Goal: Transaction & Acquisition: Subscribe to service/newsletter

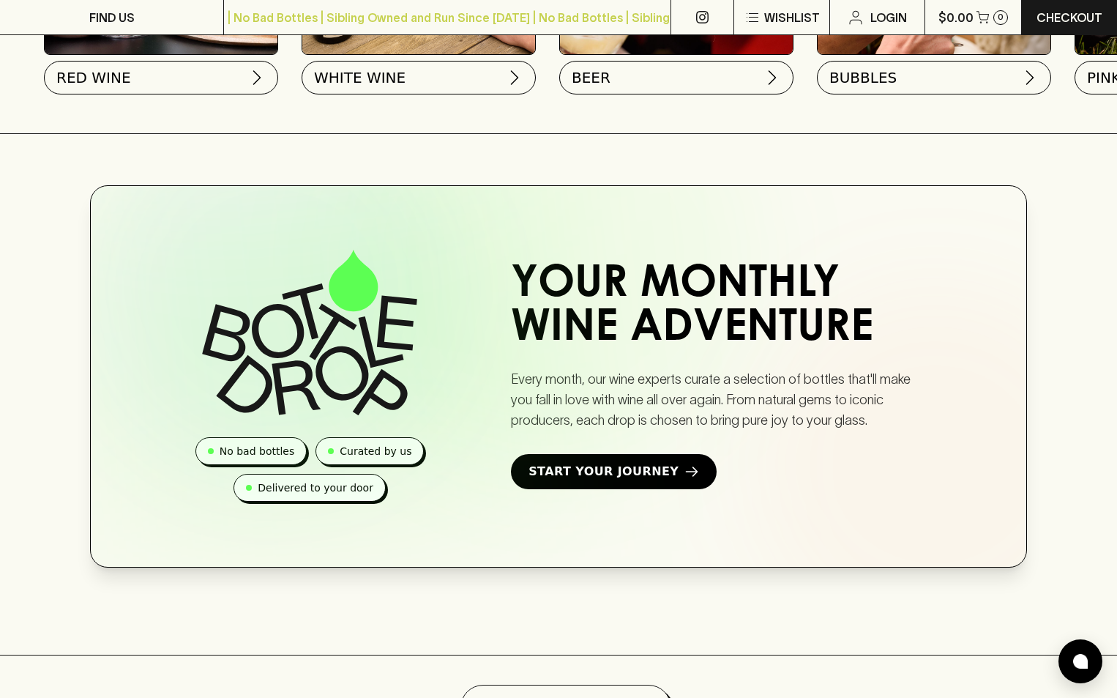
scroll to position [730, 0]
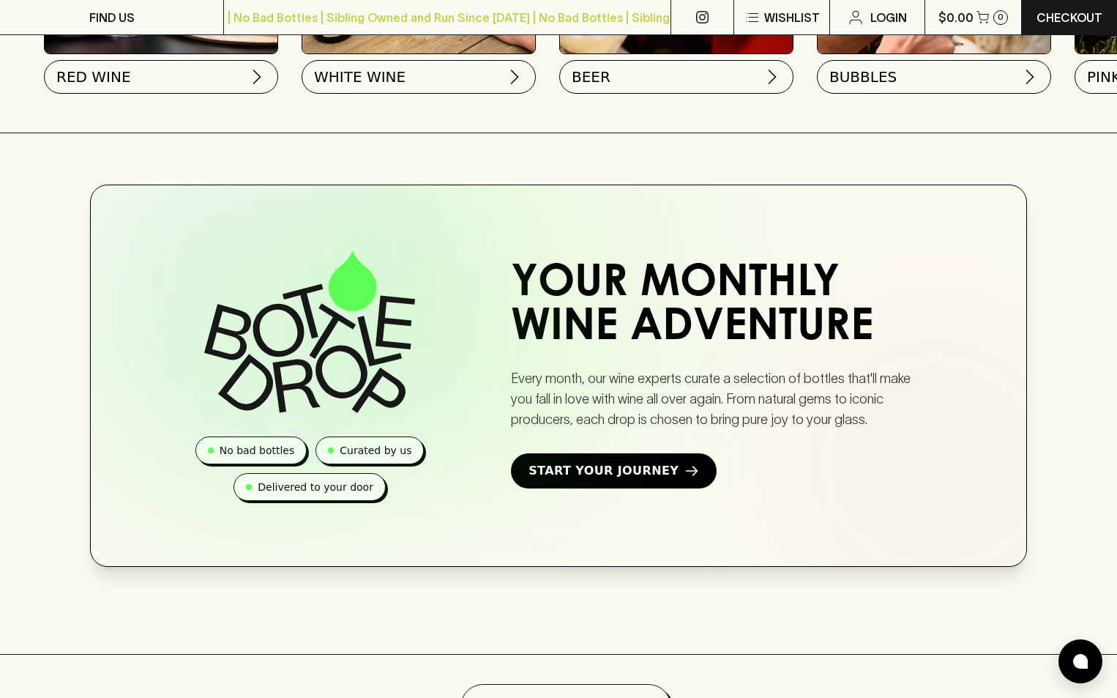
click at [578, 345] on h2 "Your Monthly Wine Adventure" at bounding box center [722, 307] width 422 height 88
click at [567, 480] on span "Start Your Journey" at bounding box center [604, 471] width 150 height 18
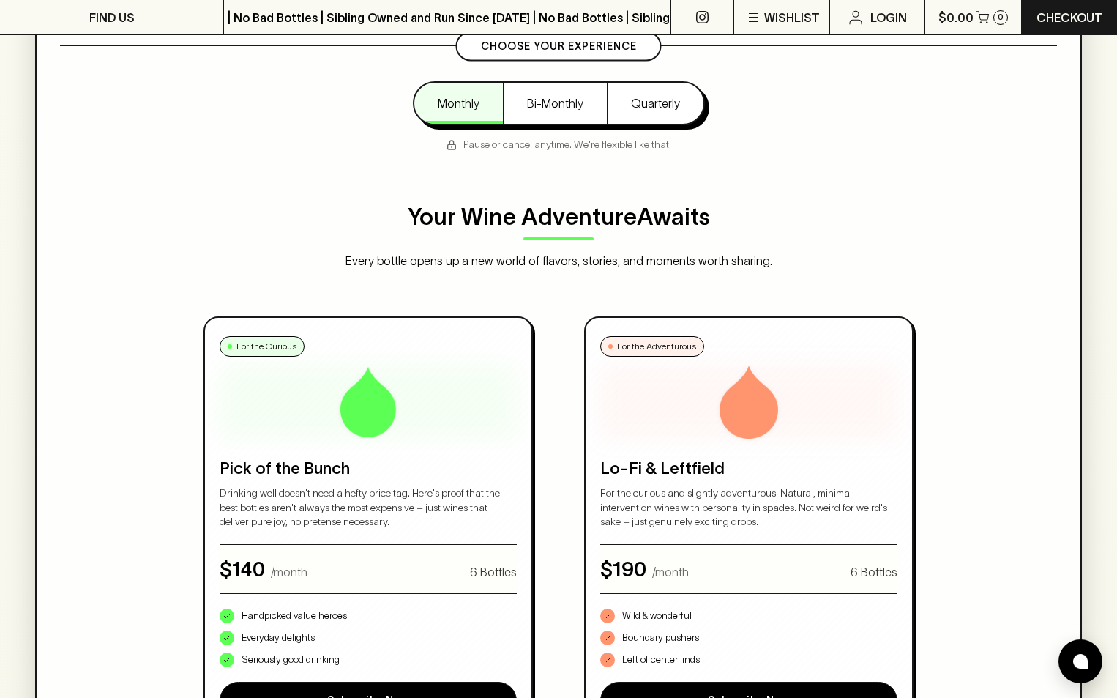
scroll to position [567, 0]
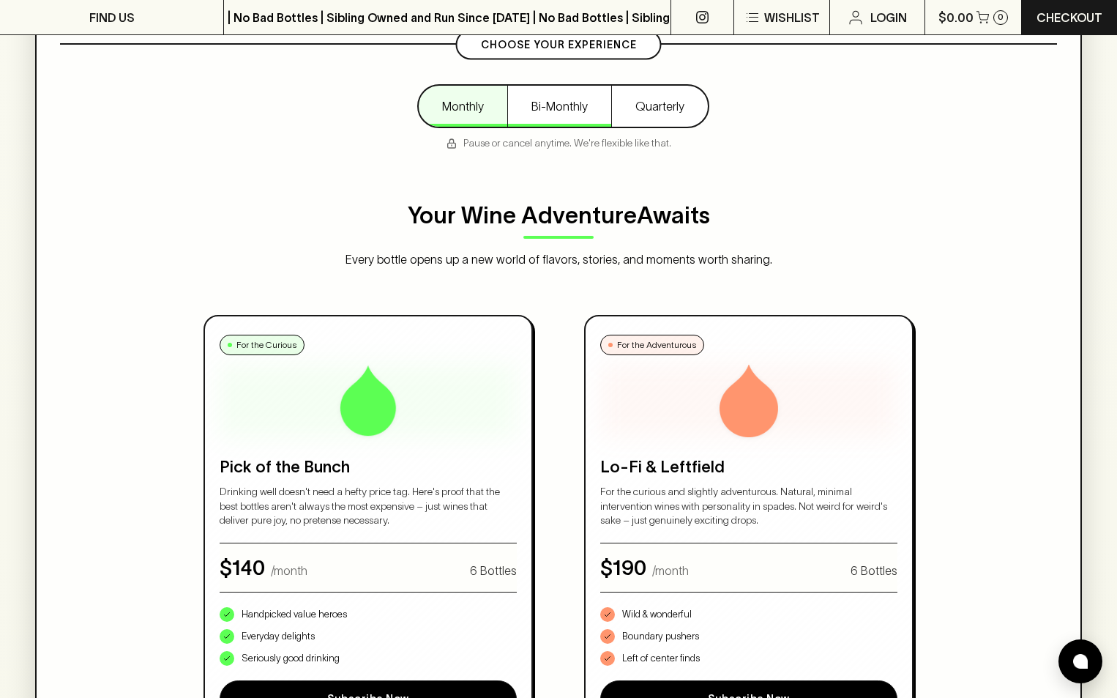
click at [567, 108] on button "Bi-Monthly" at bounding box center [559, 106] width 104 height 41
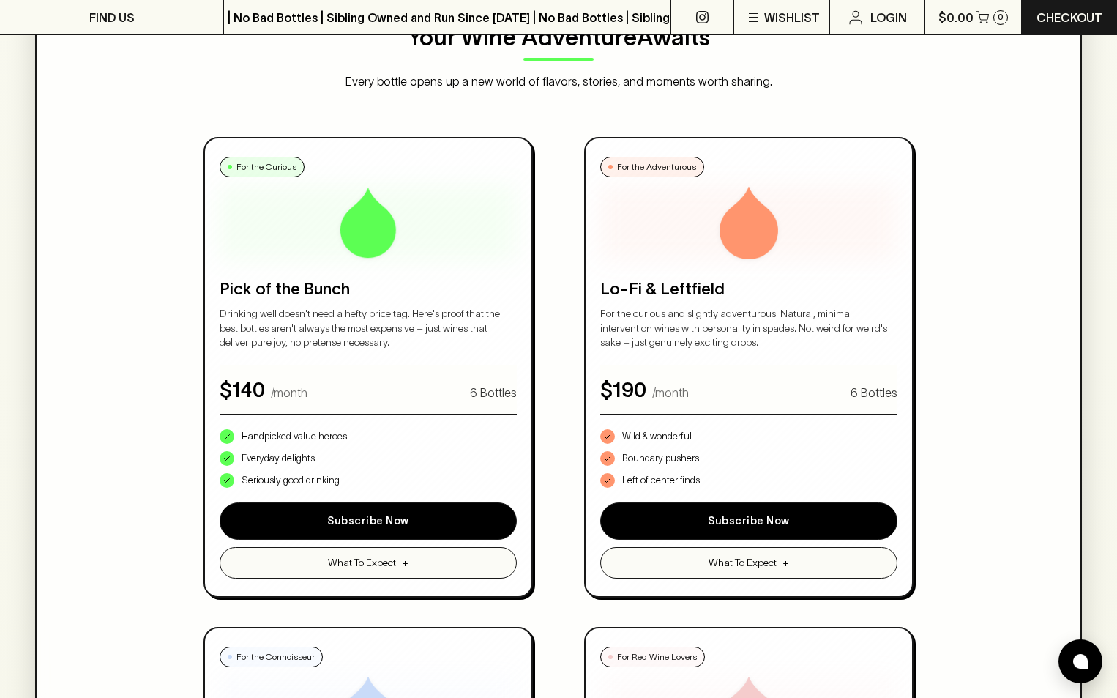
scroll to position [778, 0]
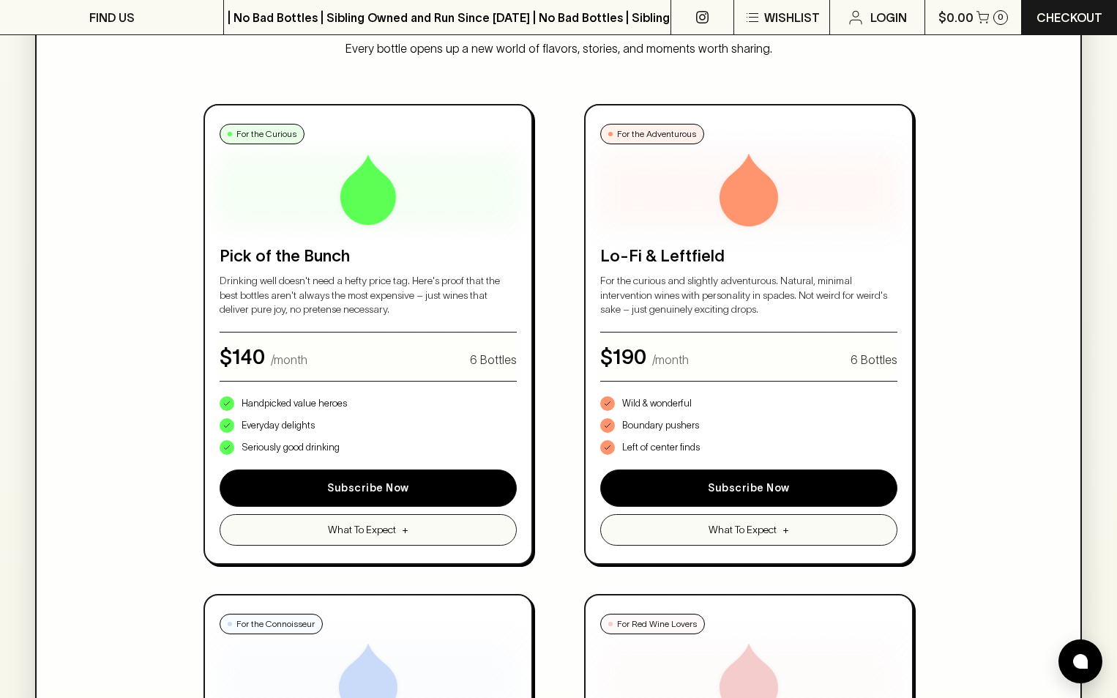
drag, startPoint x: 178, startPoint y: 530, endPoint x: 176, endPoint y: 613, distance: 82.8
click at [176, 613] on div "No bad bottles Curated by us Delivered to your door How Bottle Drop Works 1 Cho…" at bounding box center [558, 248] width 1047 height 1780
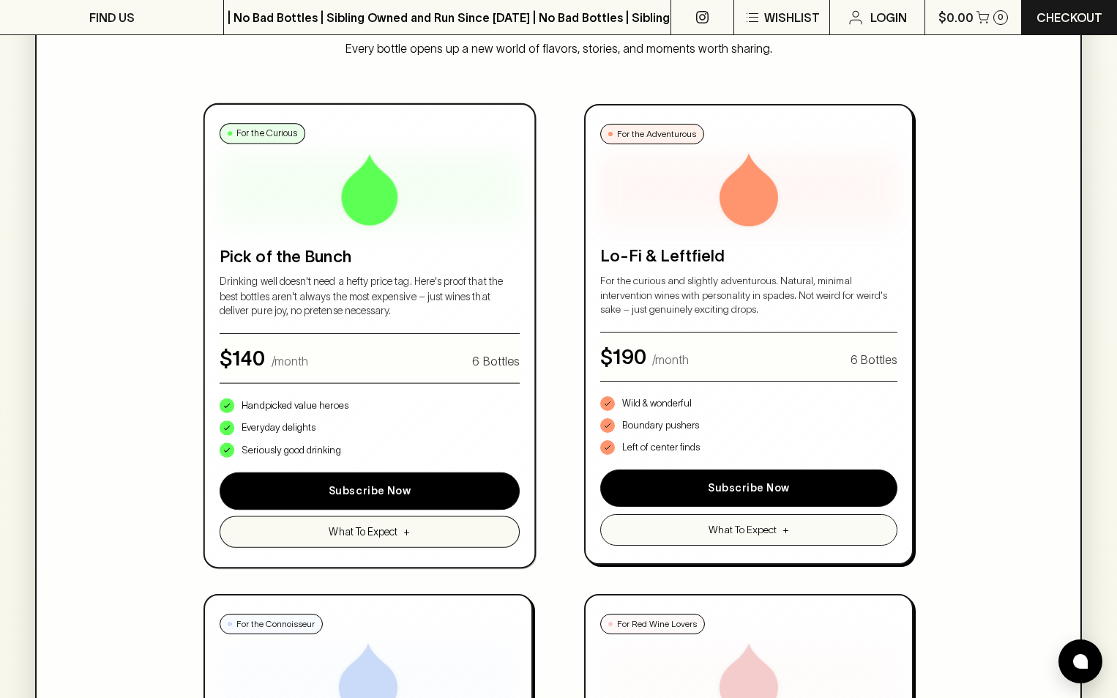
click at [223, 547] on button "What To Expect +" at bounding box center [370, 530] width 300 height 31
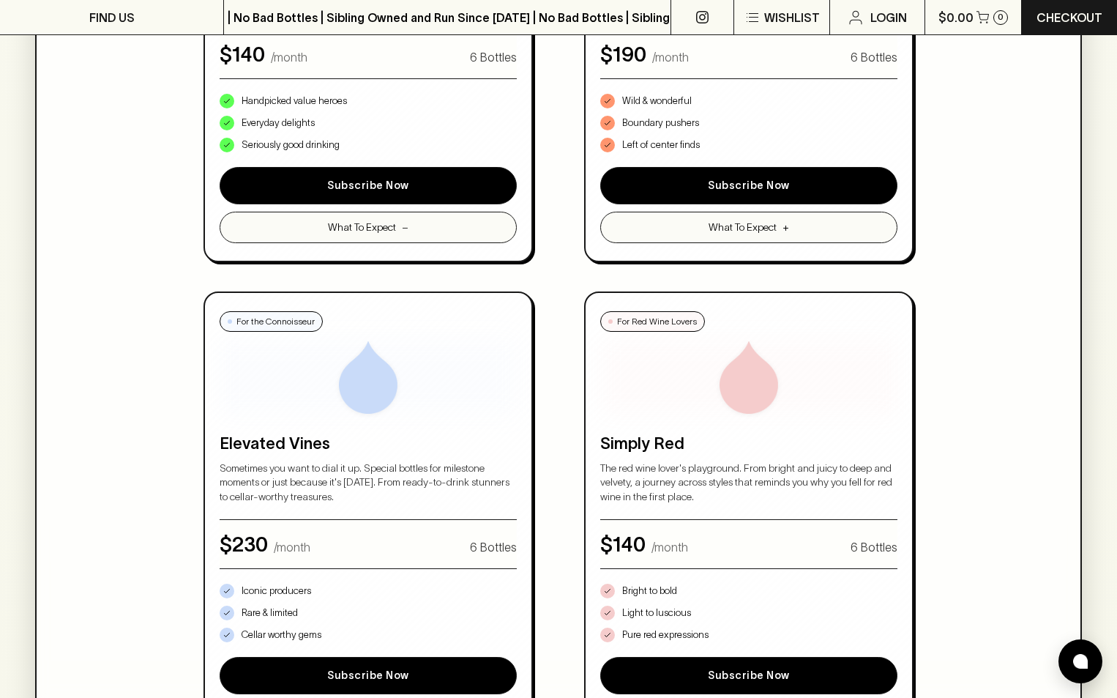
scroll to position [1080, 0]
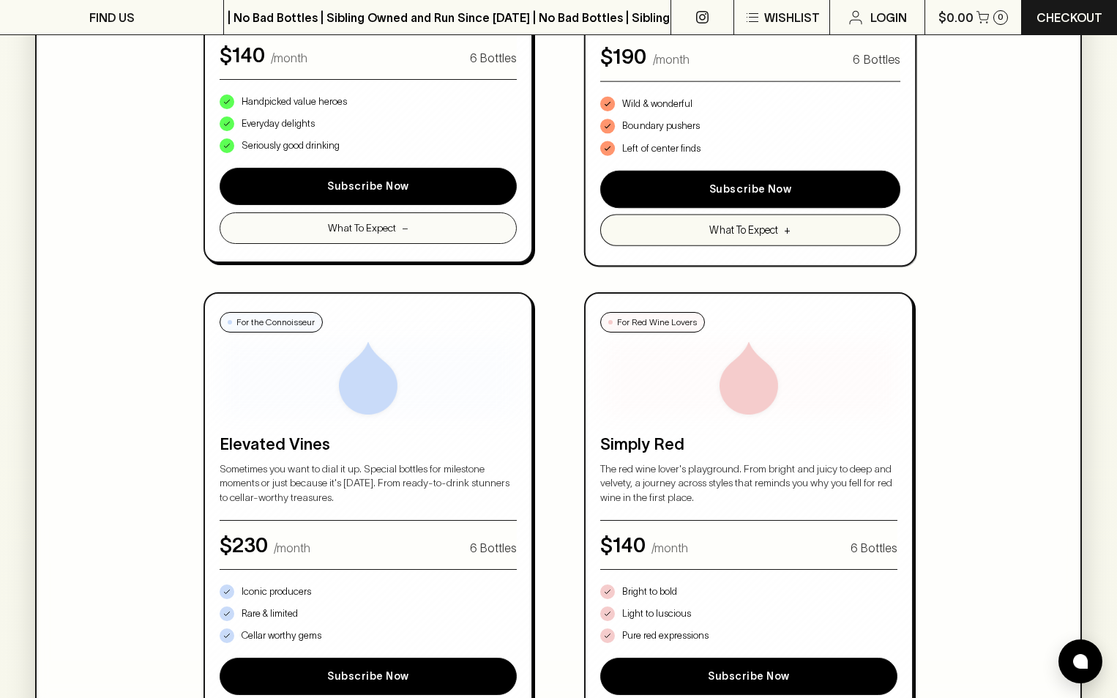
click at [600, 245] on button "What To Expect +" at bounding box center [750, 229] width 300 height 31
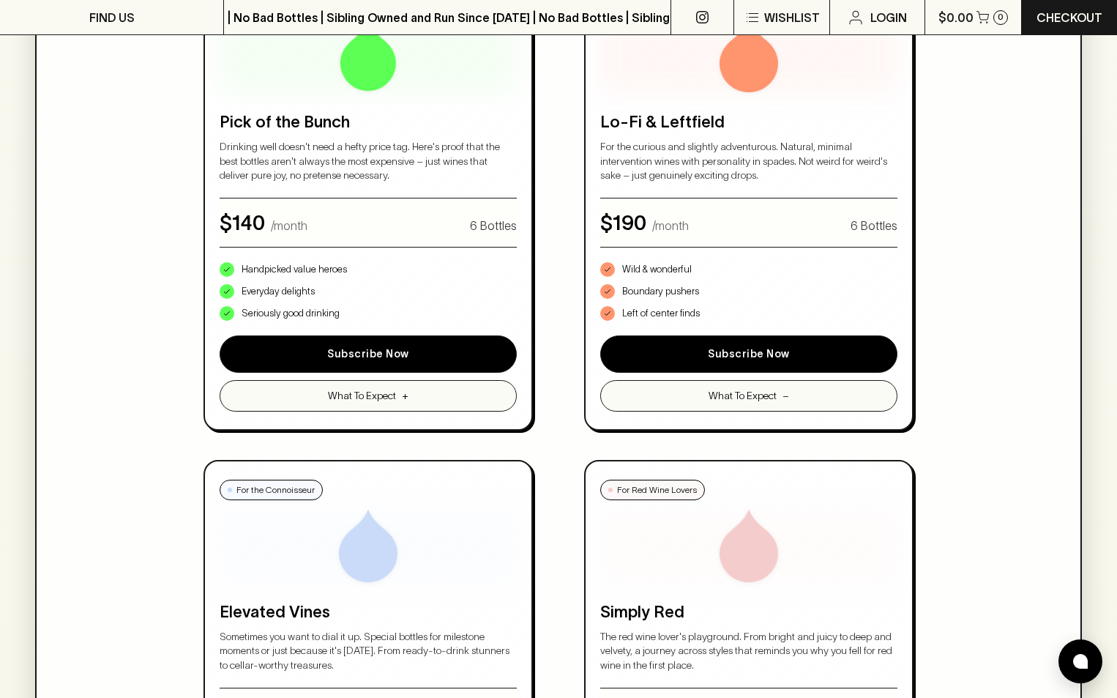
scroll to position [911, 0]
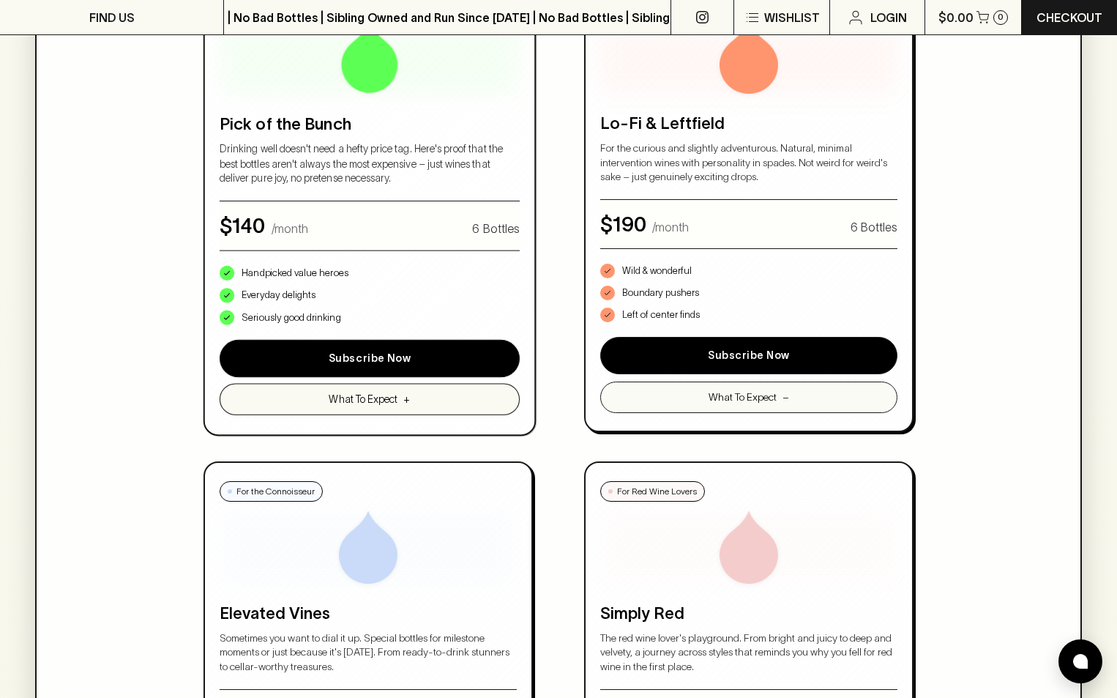
click at [403, 406] on span "+" at bounding box center [406, 398] width 7 height 15
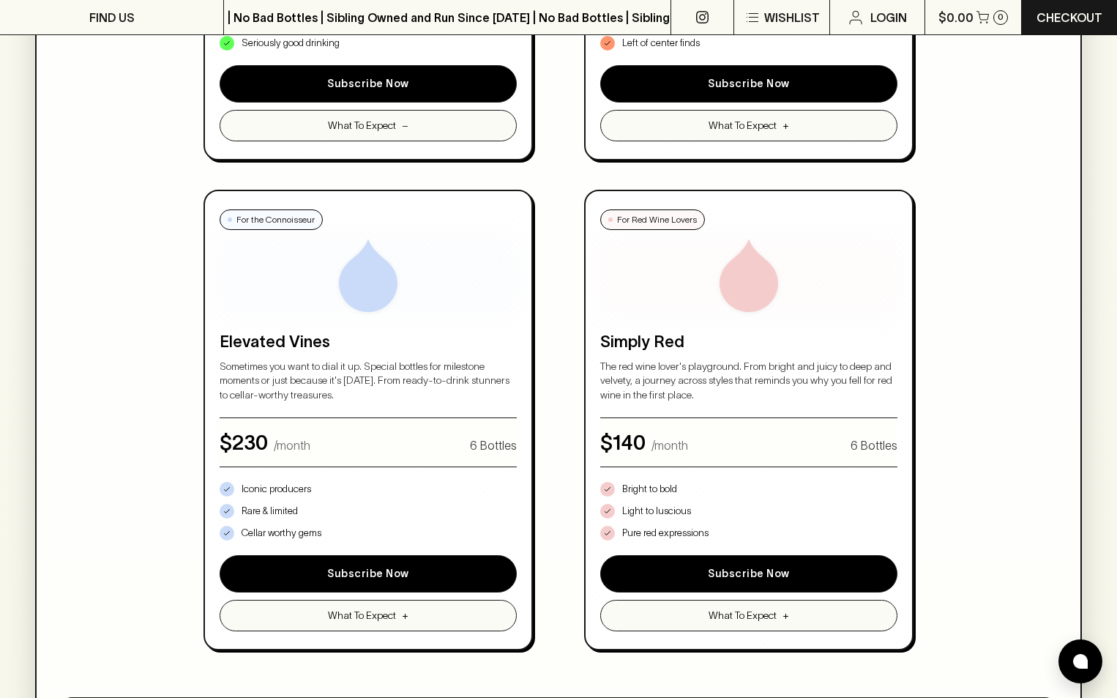
scroll to position [1316, 0]
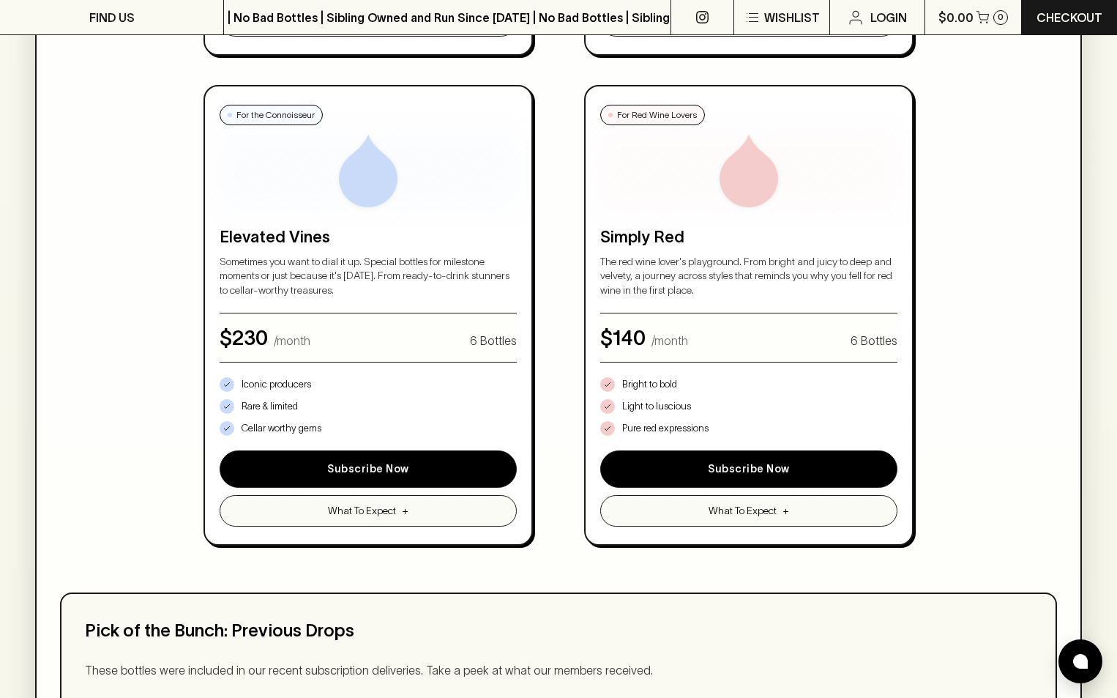
scroll to position [1283, 0]
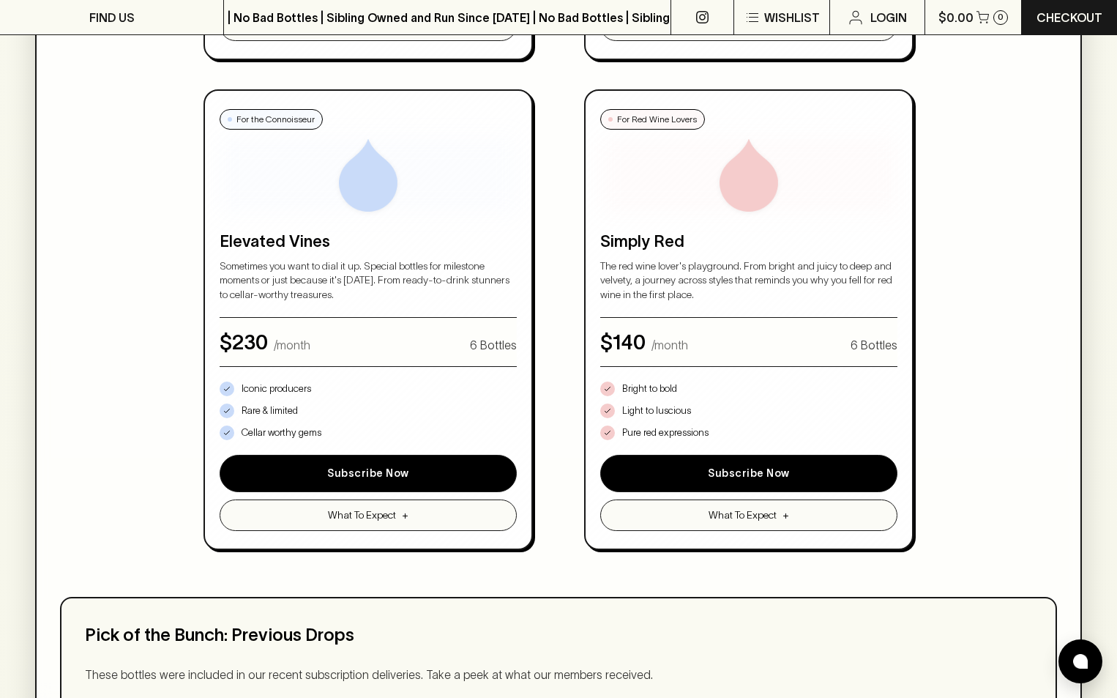
drag, startPoint x: 275, startPoint y: 444, endPoint x: 417, endPoint y: 499, distance: 151.6
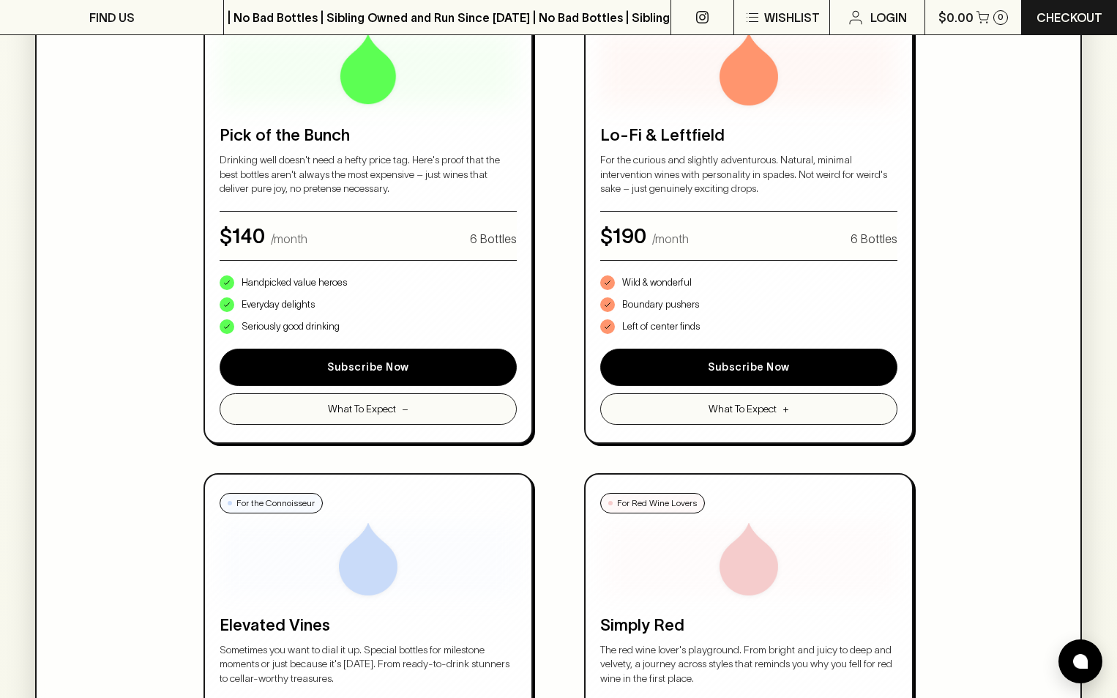
scroll to position [898, 0]
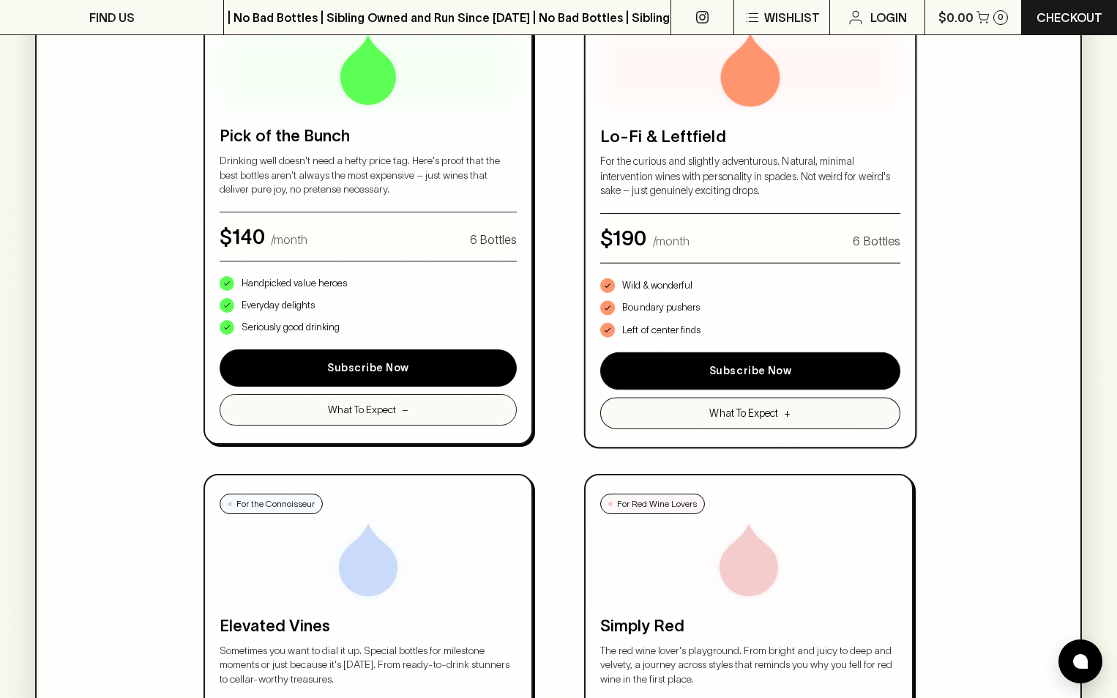
click at [622, 315] on p "Boundary pushers" at bounding box center [661, 307] width 78 height 15
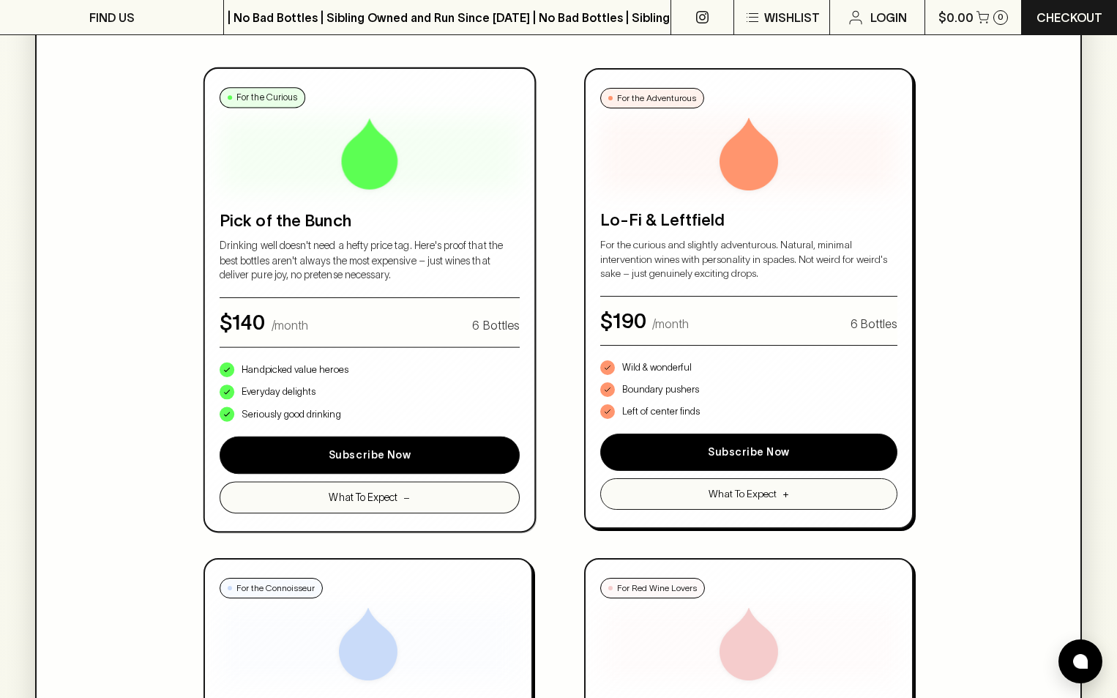
scroll to position [805, 0]
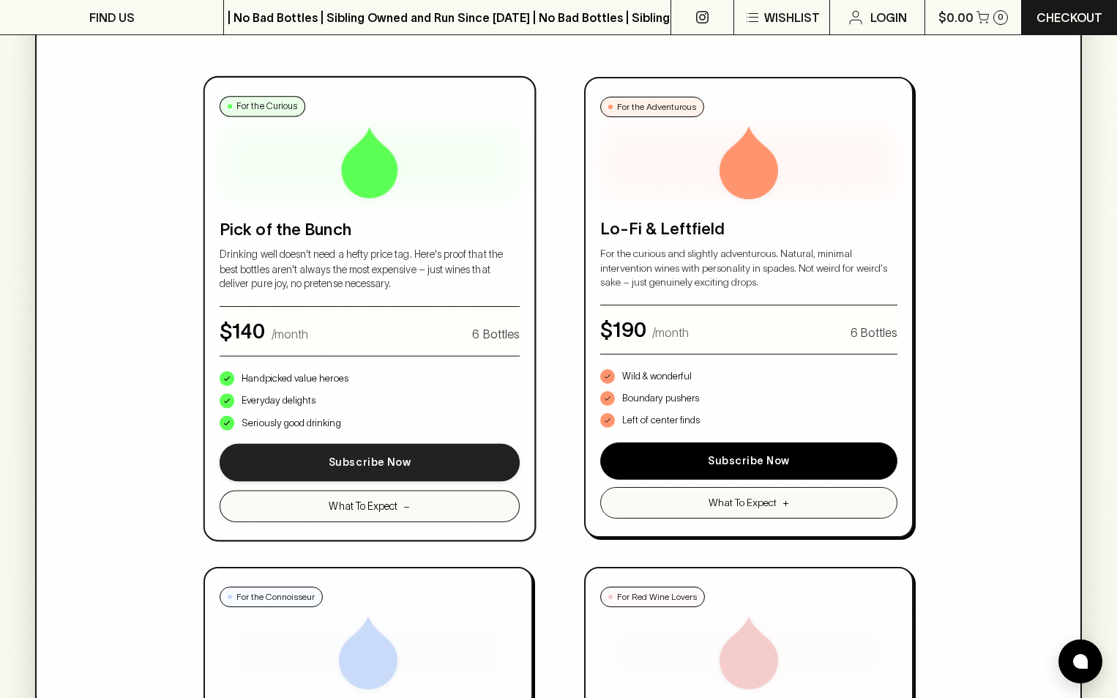
click at [220, 482] on button "Subscribe Now" at bounding box center [370, 463] width 300 height 38
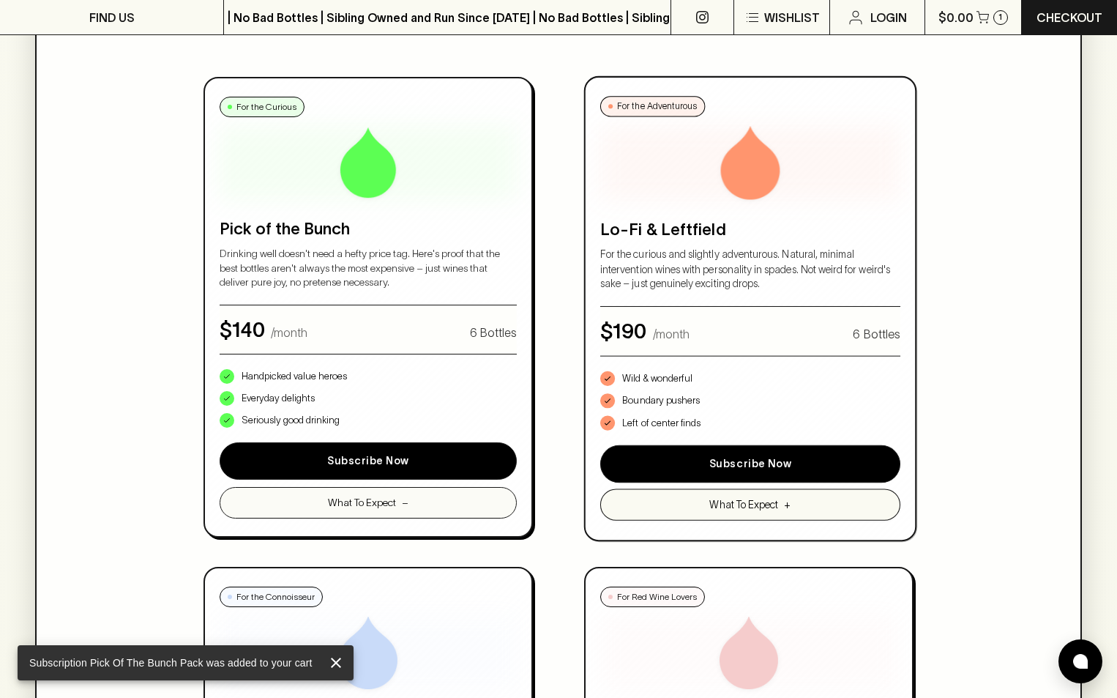
click at [709, 512] on span "What To Expect" at bounding box center [743, 503] width 69 height 15
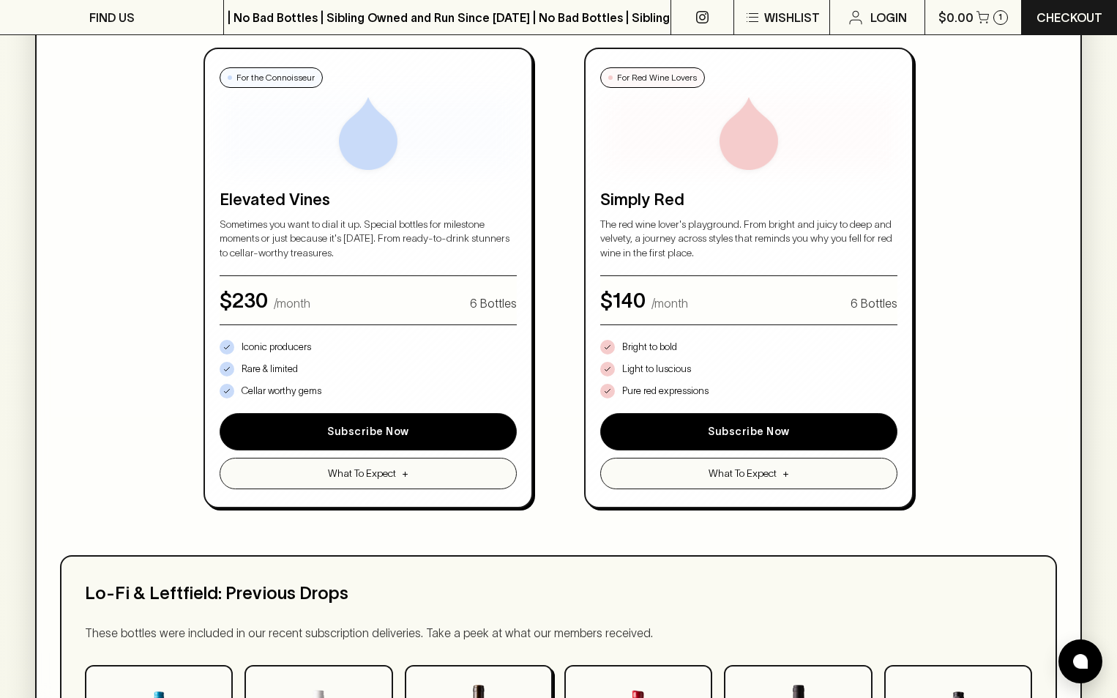
scroll to position [1325, 0]
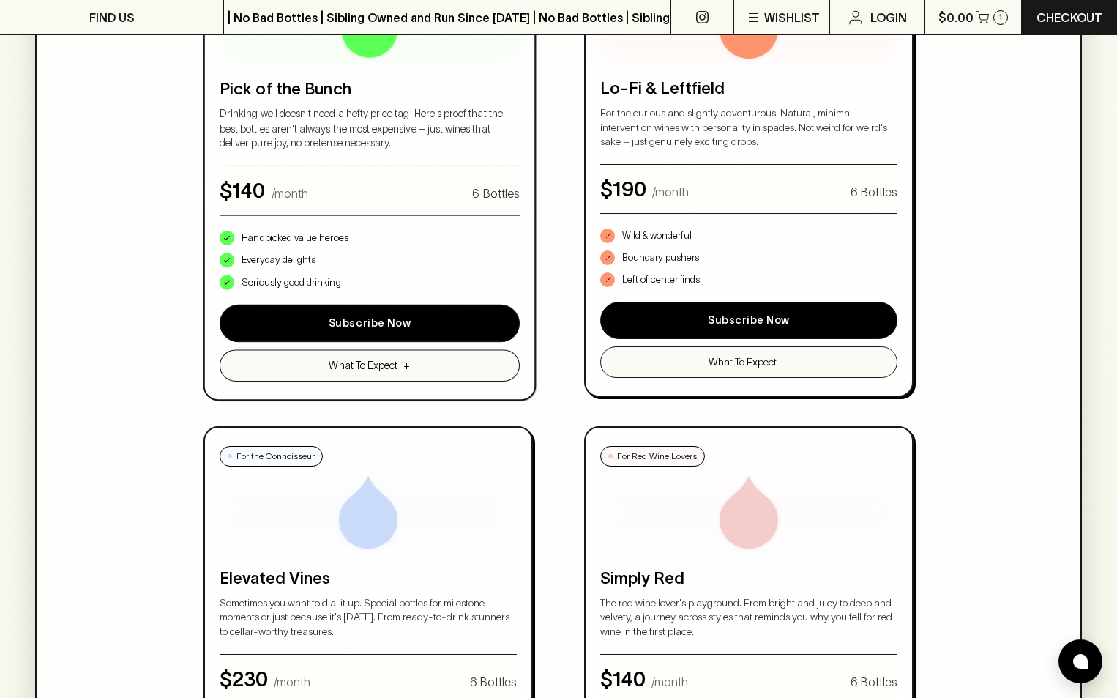
scroll to position [947, 0]
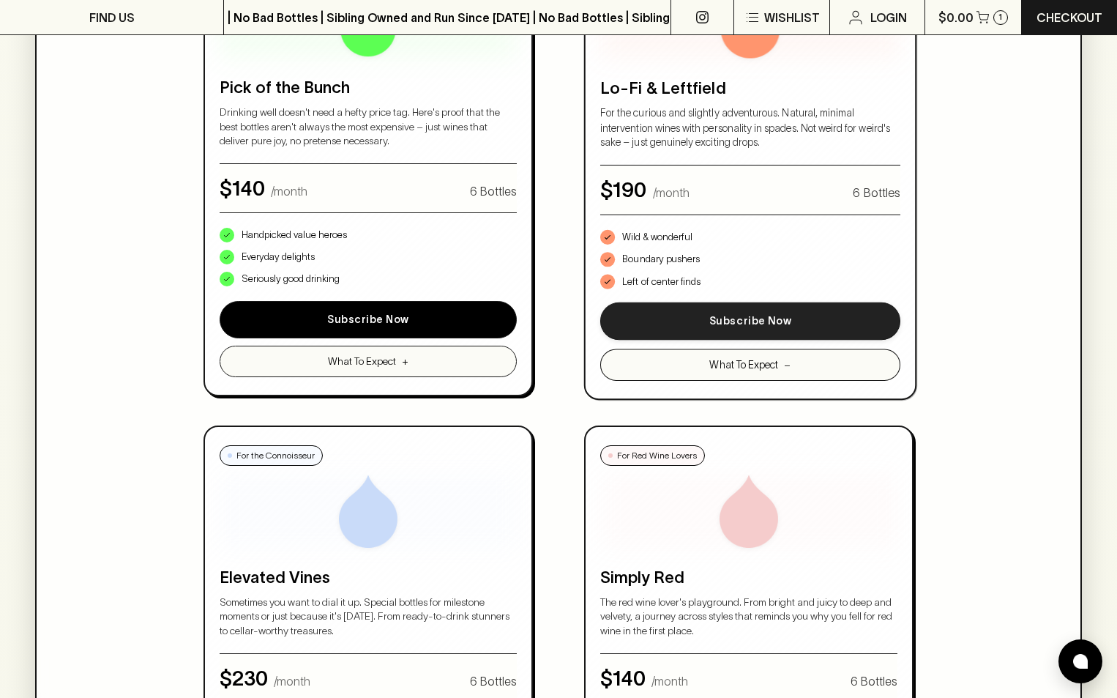
click at [600, 340] on button "Subscribe Now" at bounding box center [750, 321] width 300 height 38
drag, startPoint x: 416, startPoint y: 346, endPoint x: 416, endPoint y: 327, distance: 19.0
click at [600, 327] on button "Subscribe Now" at bounding box center [750, 321] width 300 height 38
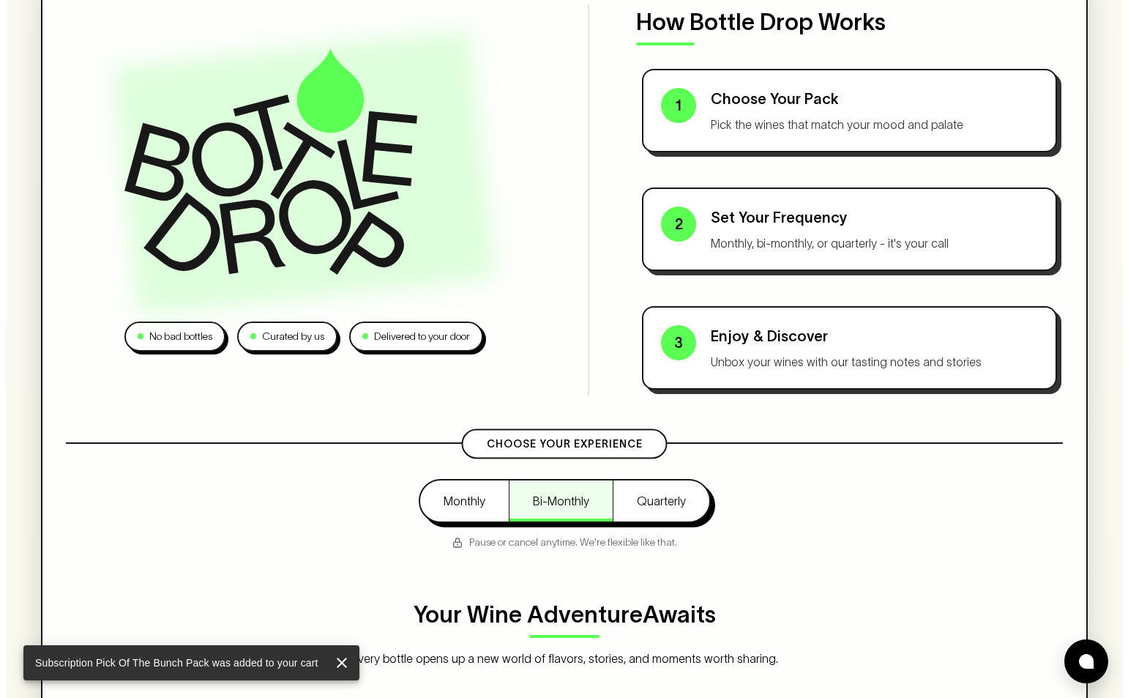
scroll to position [0, 0]
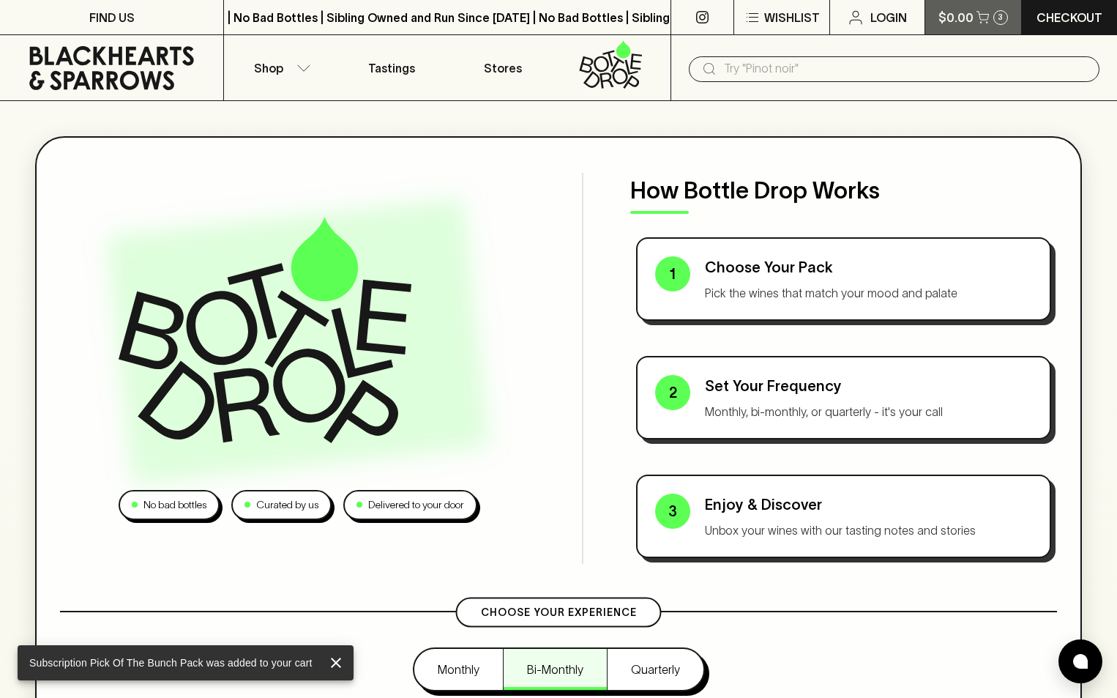
click at [991, 10] on button "$0.00 3" at bounding box center [973, 17] width 96 height 34
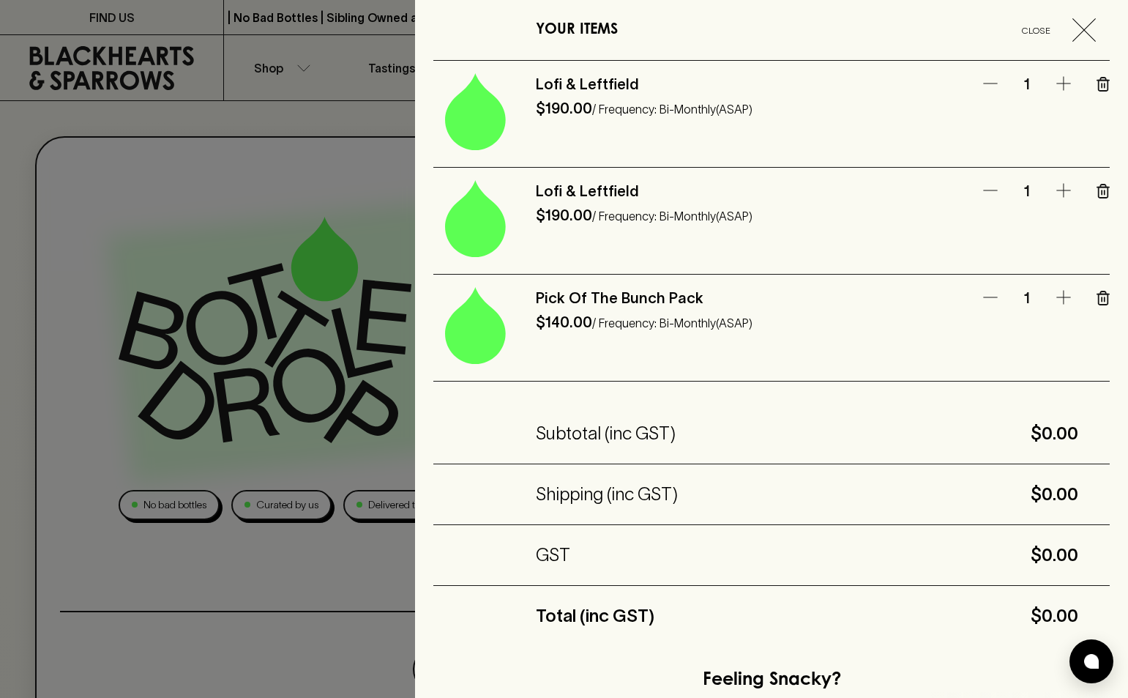
click at [1102, 194] on icon "button" at bounding box center [1102, 192] width 0 height 4
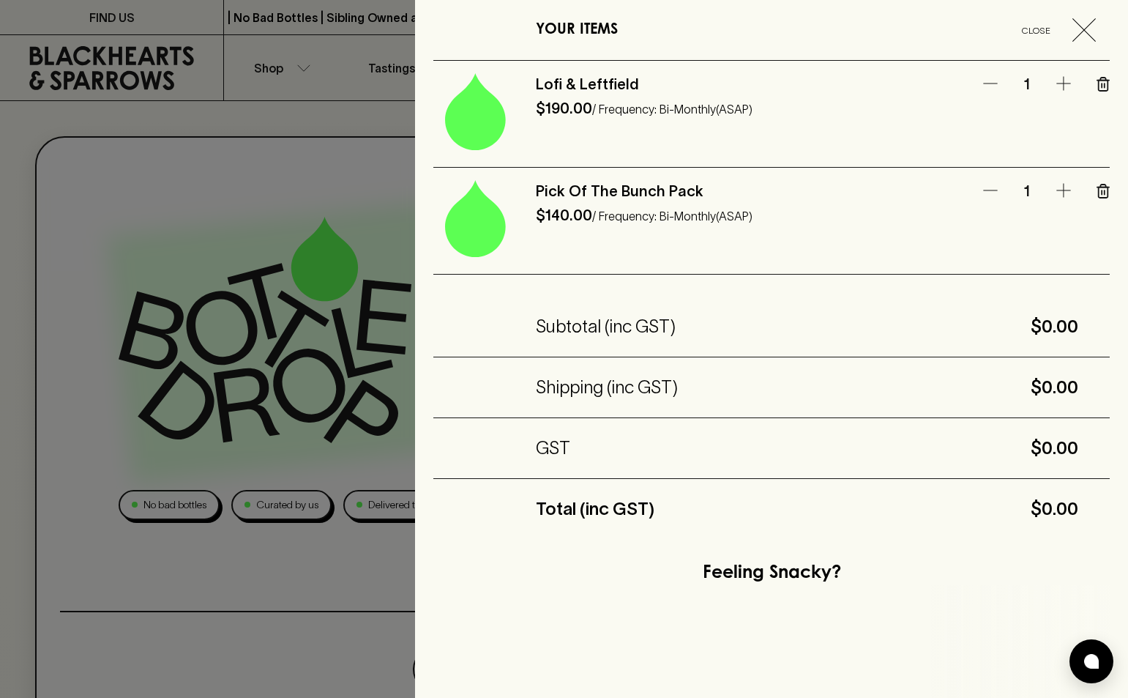
click at [1099, 83] on icon "button" at bounding box center [1104, 84] width 10 height 13
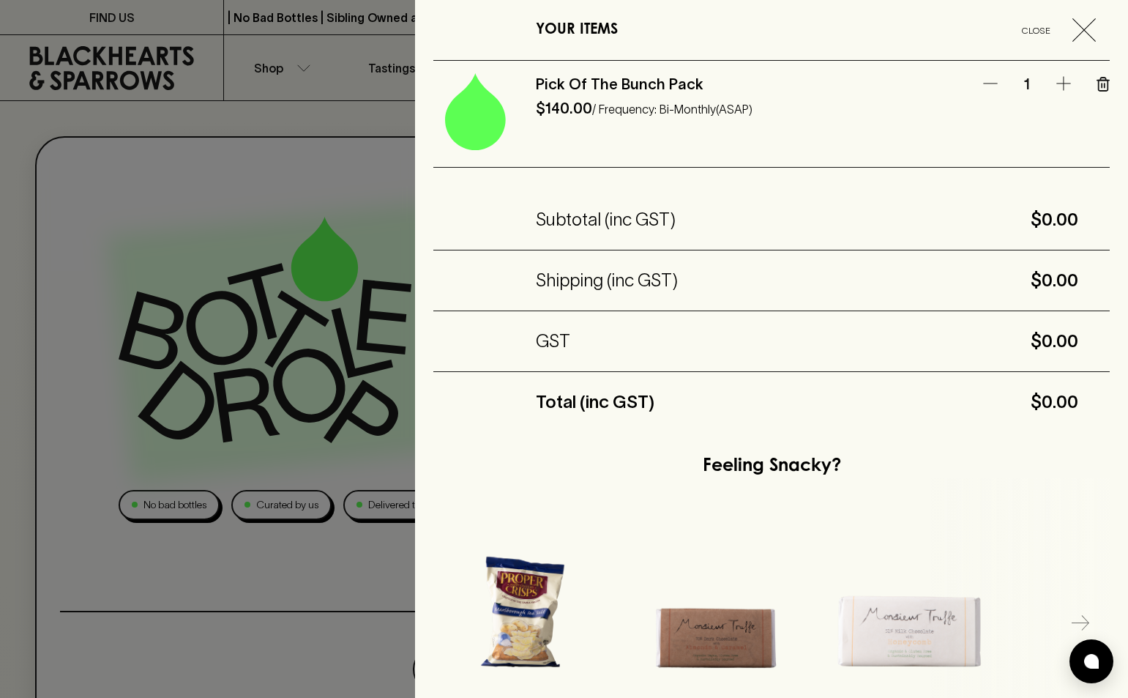
click at [1099, 84] on icon "button" at bounding box center [1104, 84] width 10 height 13
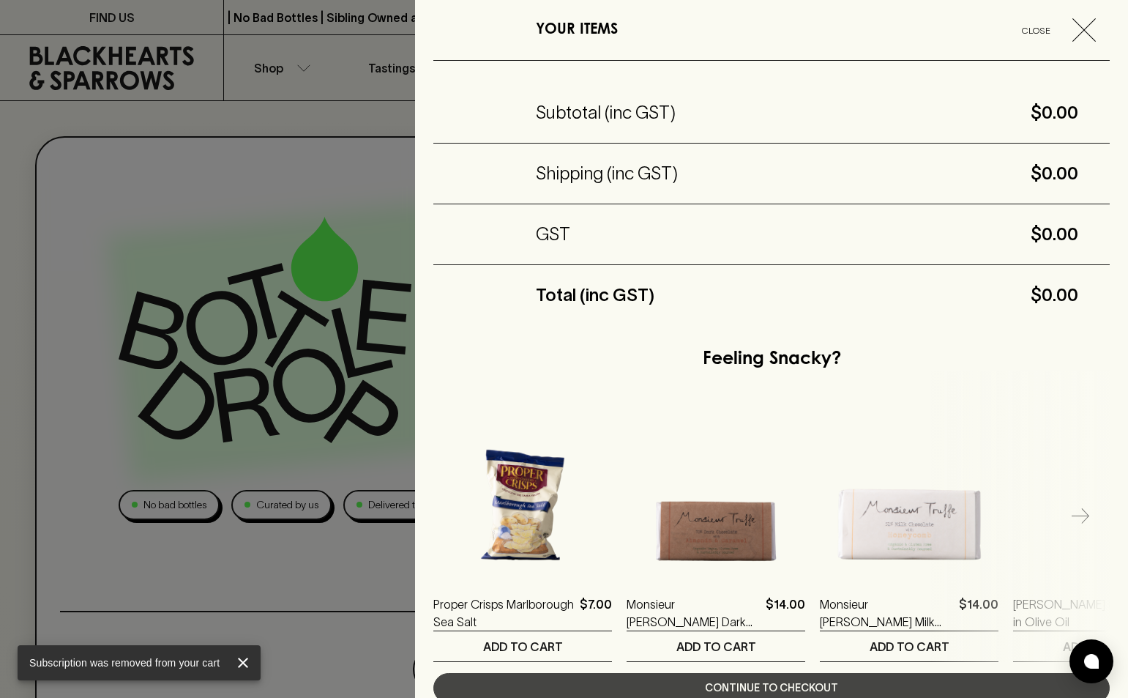
click at [322, 274] on div at bounding box center [564, 349] width 1128 height 698
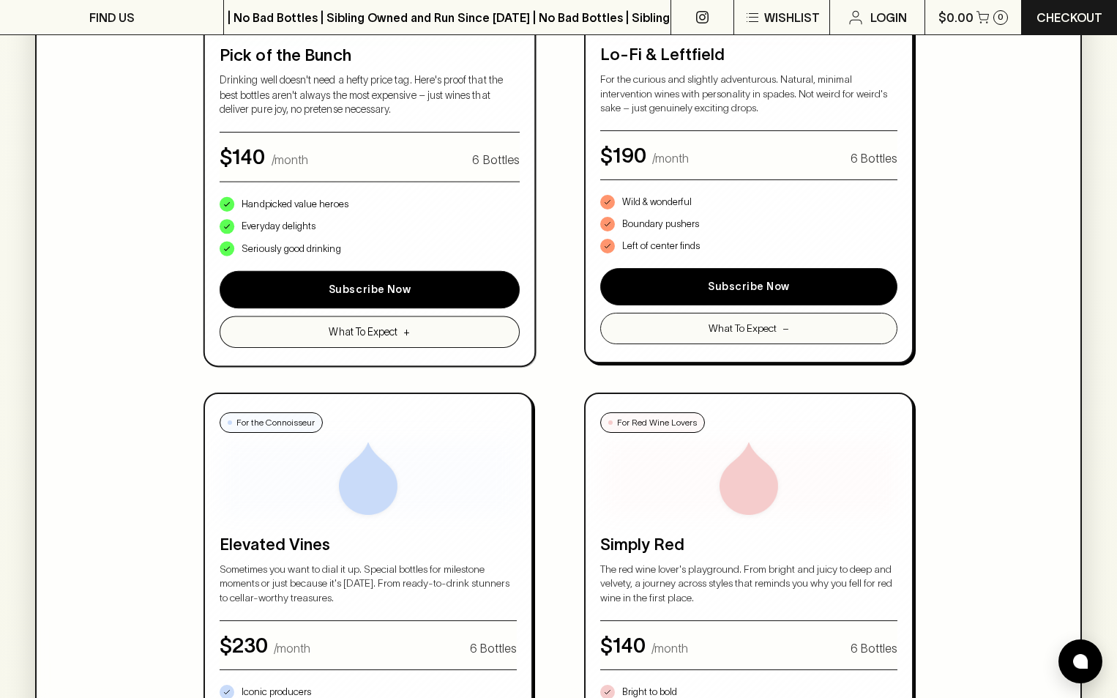
scroll to position [979, 0]
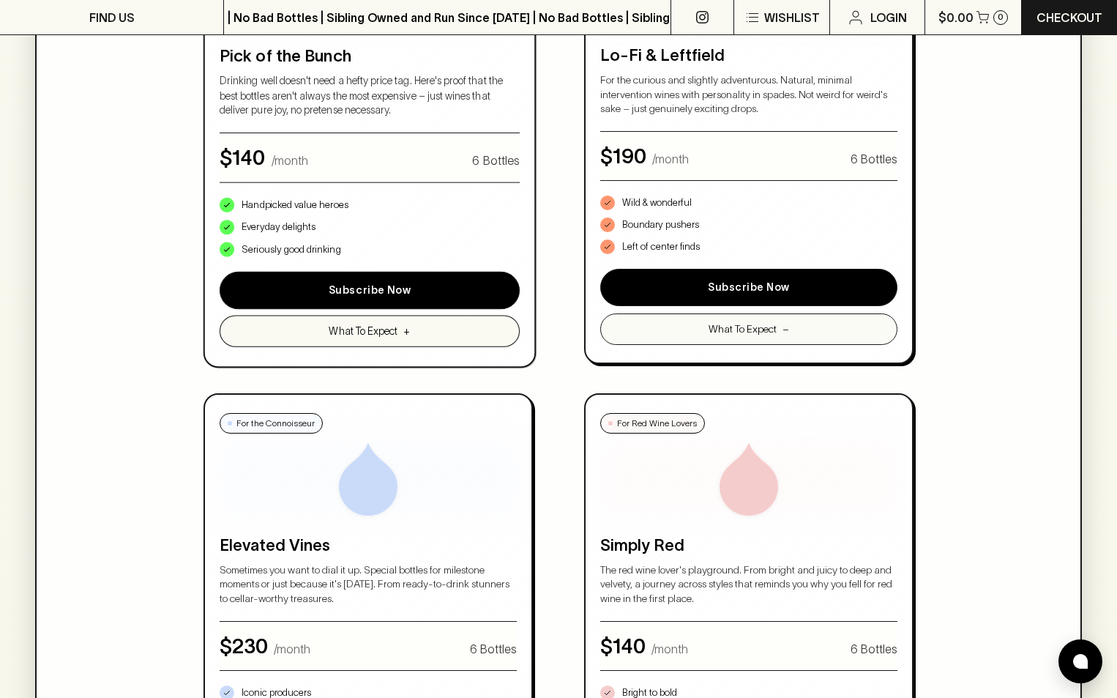
click at [220, 346] on button "What To Expect +" at bounding box center [370, 330] width 300 height 31
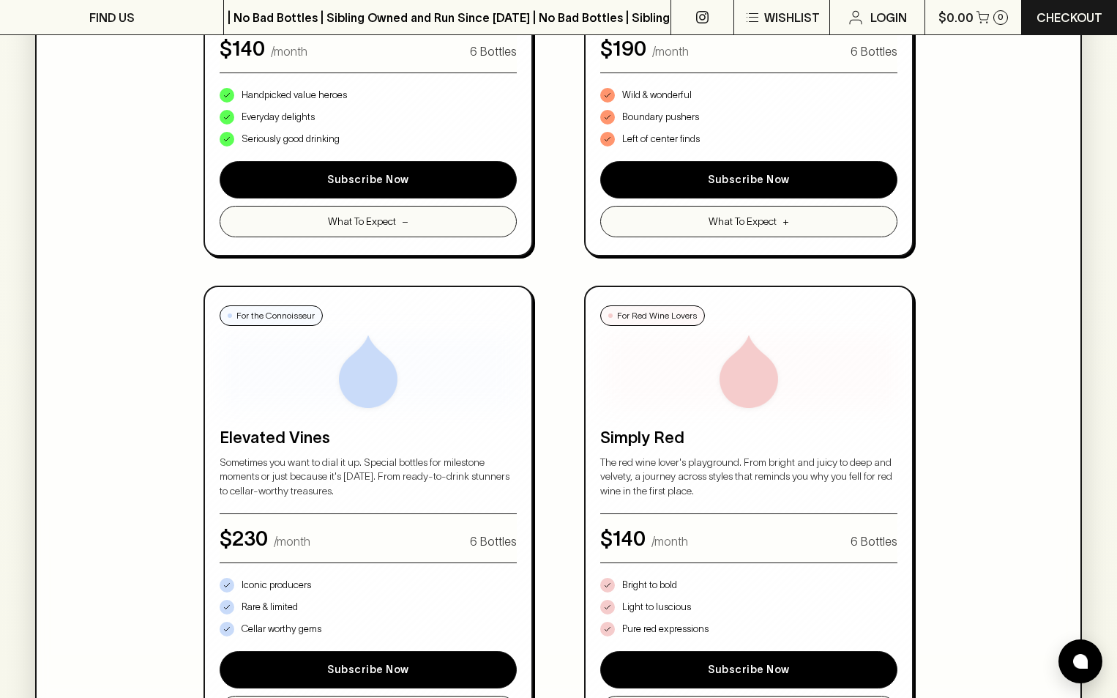
scroll to position [1086, 0]
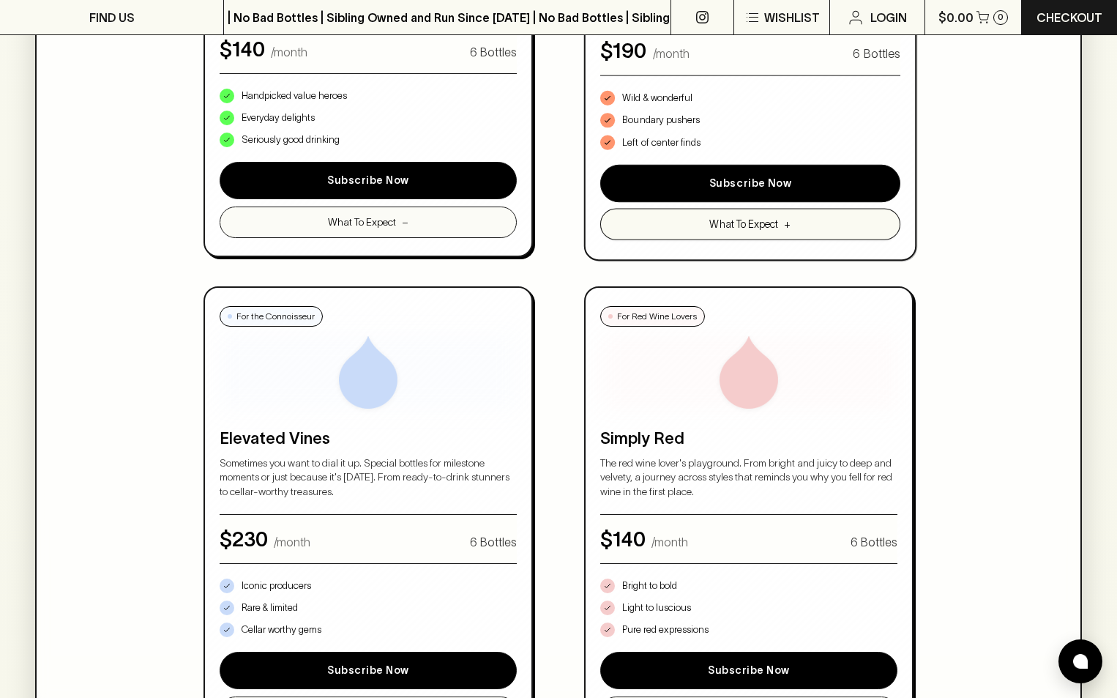
click at [709, 231] on span "What To Expect" at bounding box center [743, 223] width 69 height 15
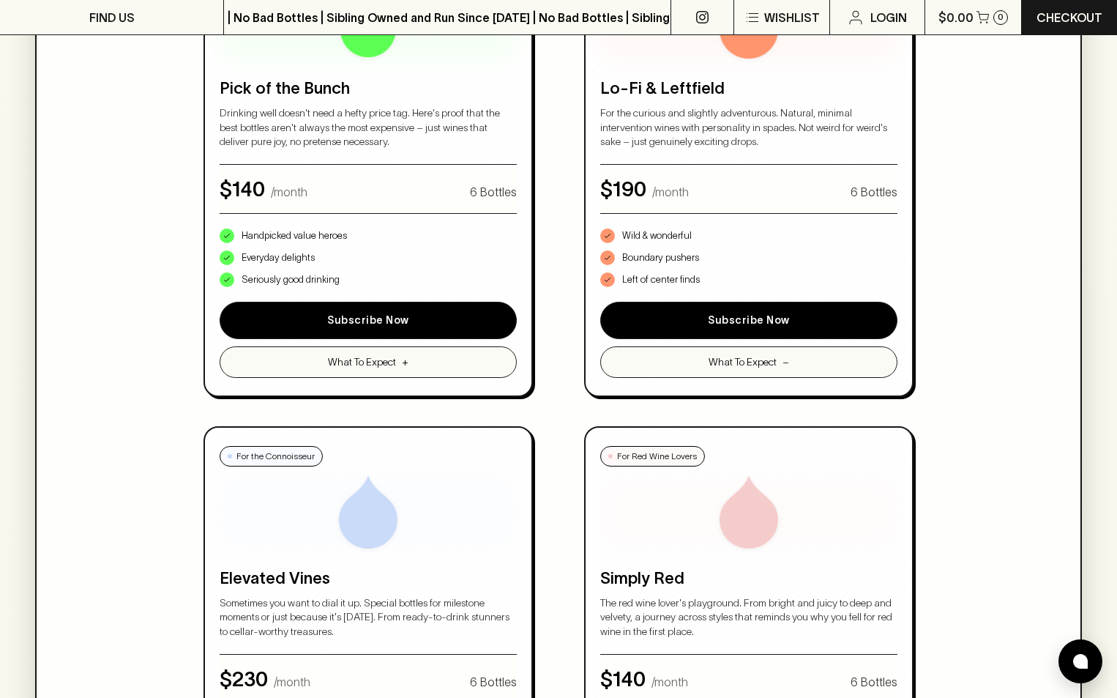
scroll to position [945, 0]
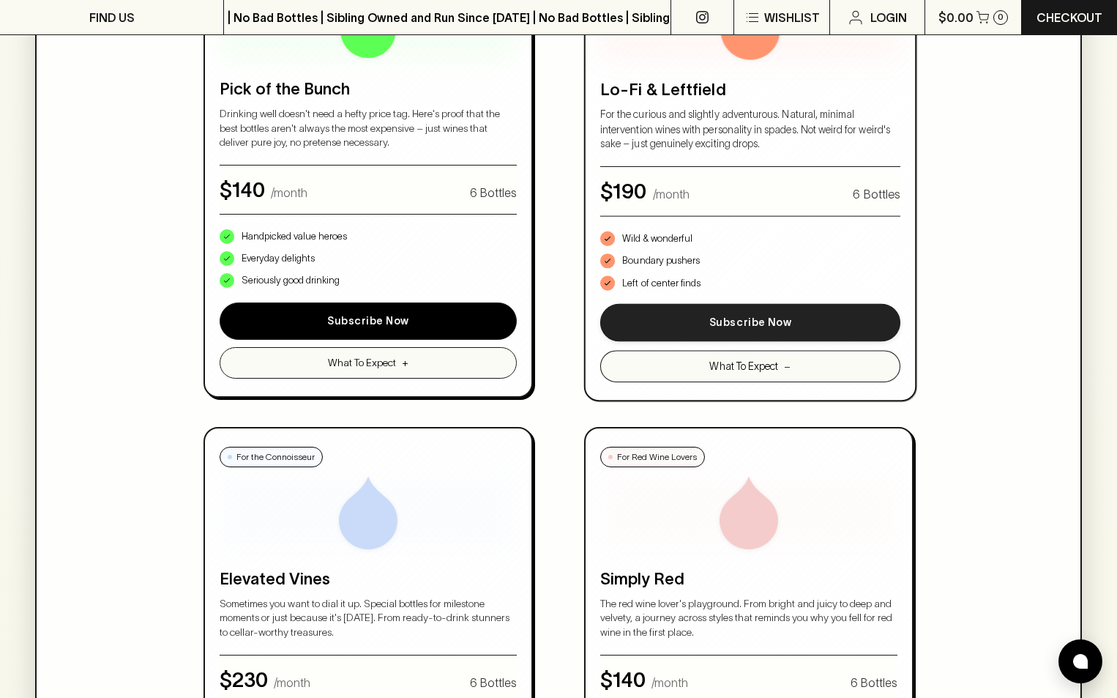
click at [600, 332] on button "Subscribe Now" at bounding box center [750, 323] width 300 height 38
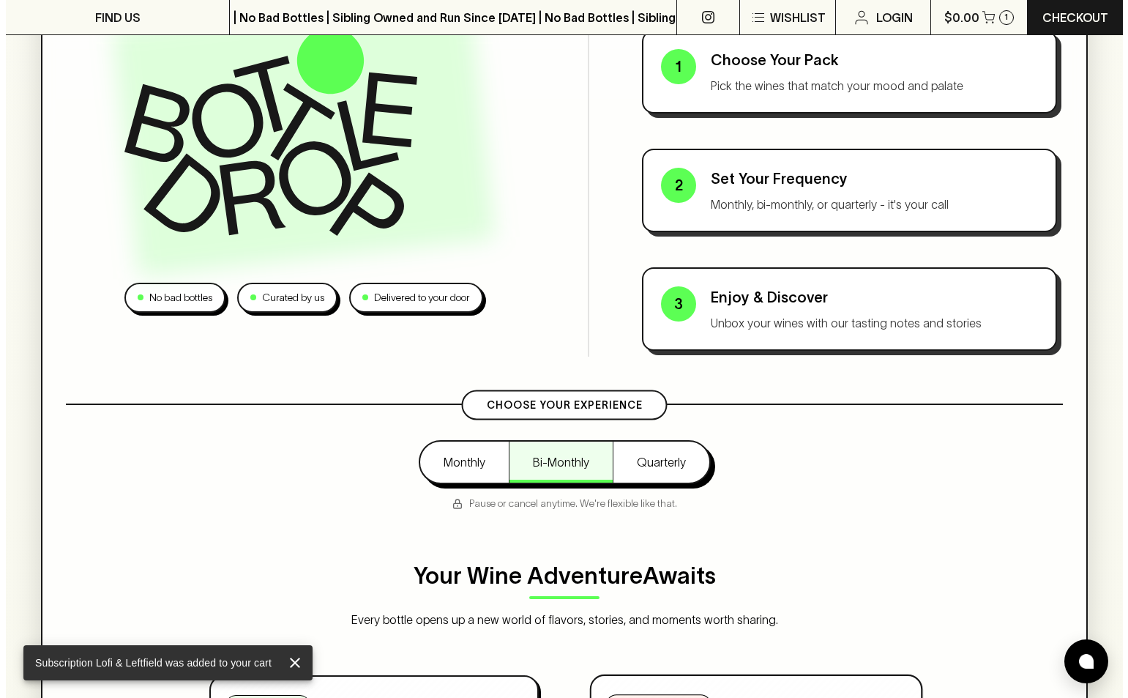
scroll to position [0, 0]
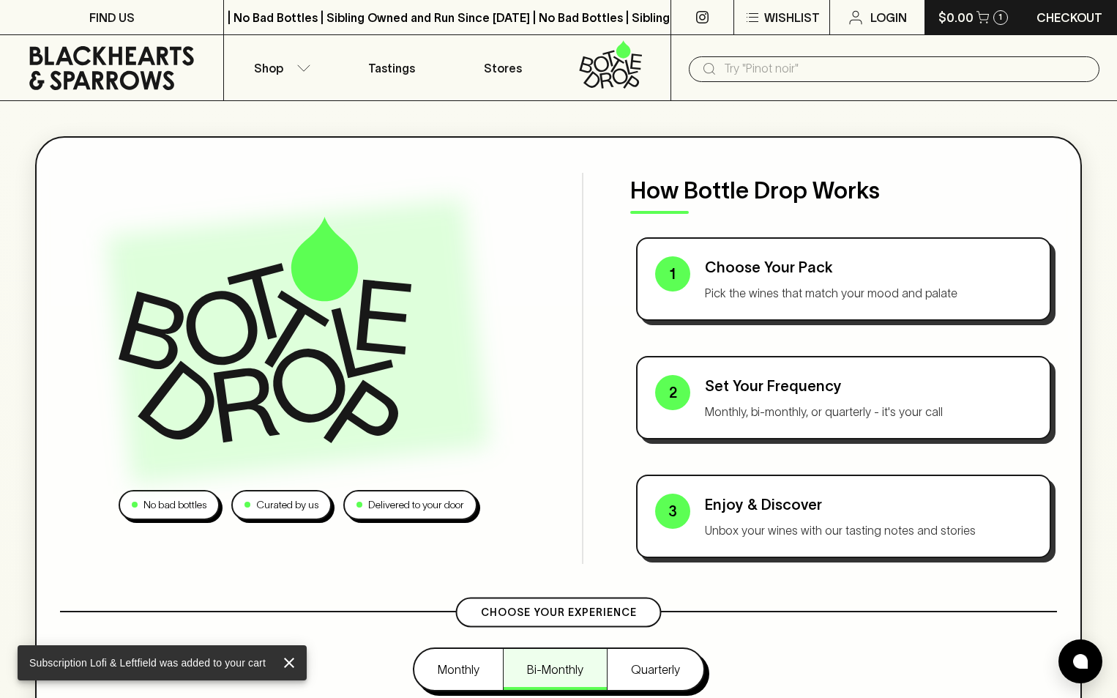
click at [972, 24] on button "$0.00 1" at bounding box center [973, 17] width 96 height 34
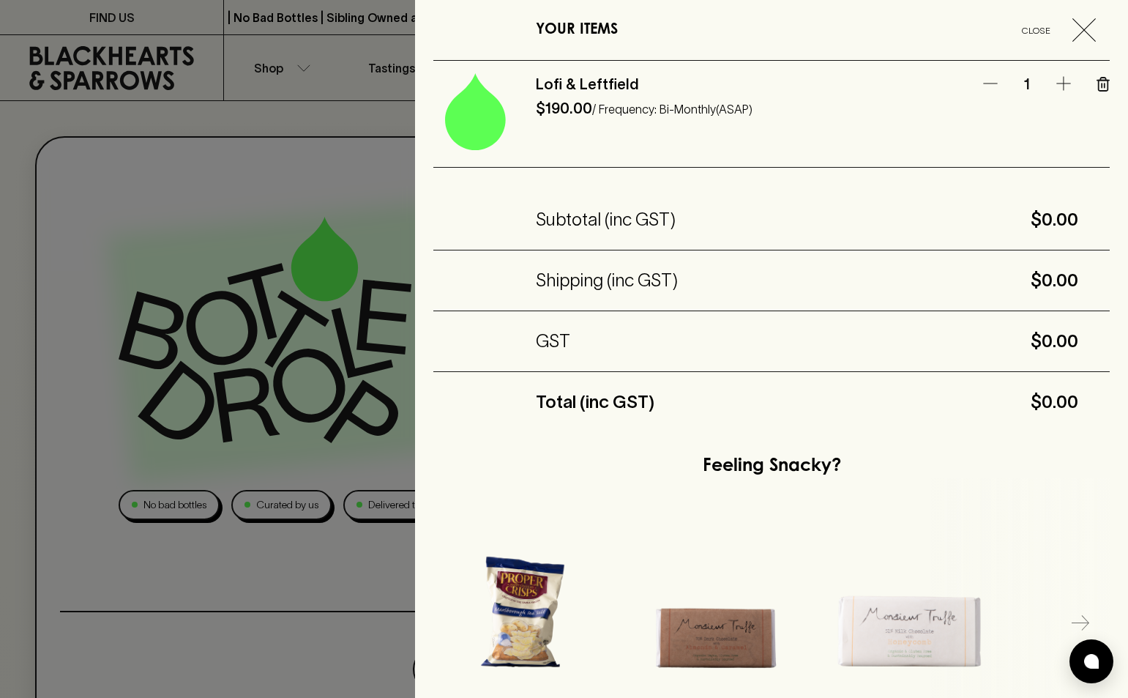
click at [68, 97] on div at bounding box center [564, 349] width 1128 height 698
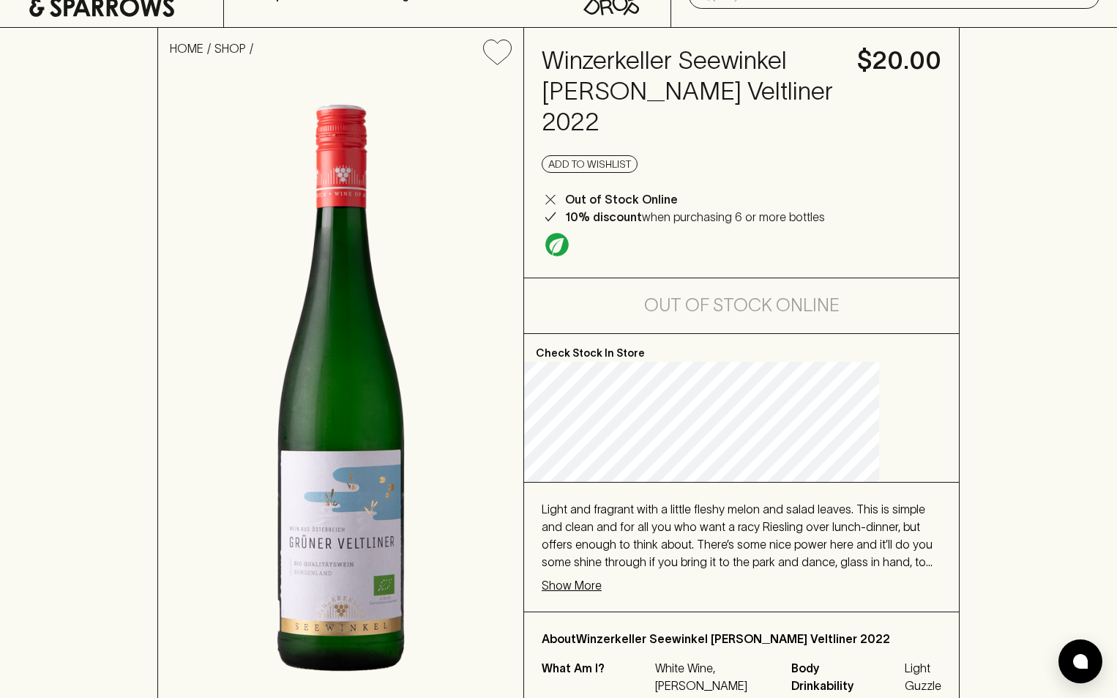
scroll to position [72, 0]
click at [602, 581] on p "Show More" at bounding box center [572, 586] width 60 height 18
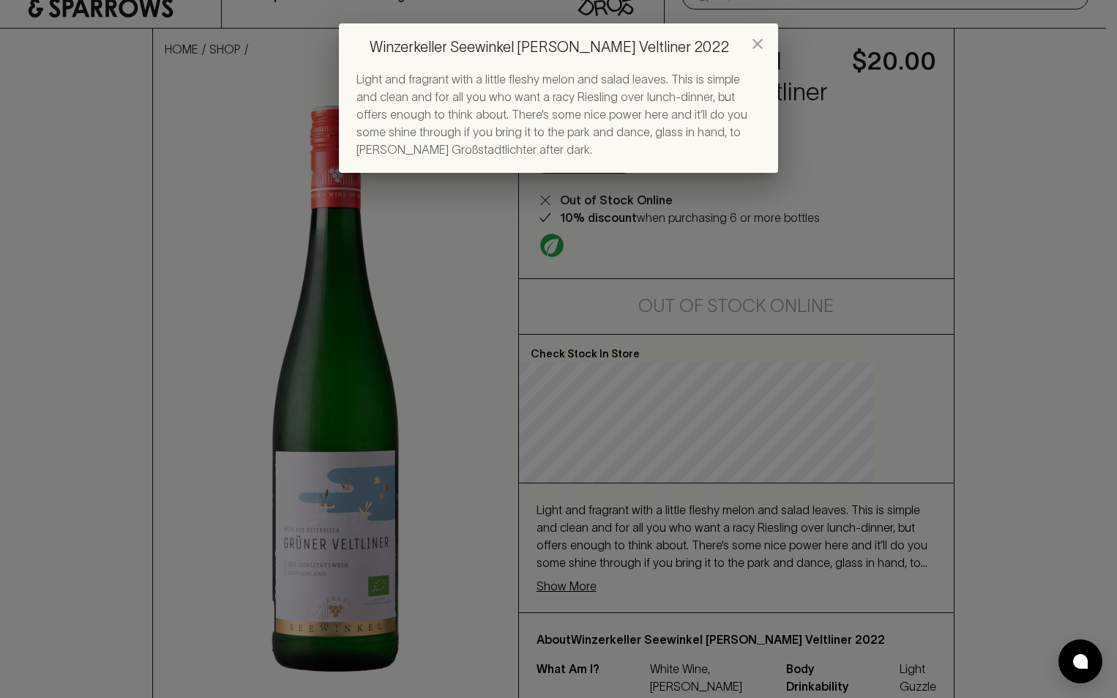
scroll to position [235, 0]
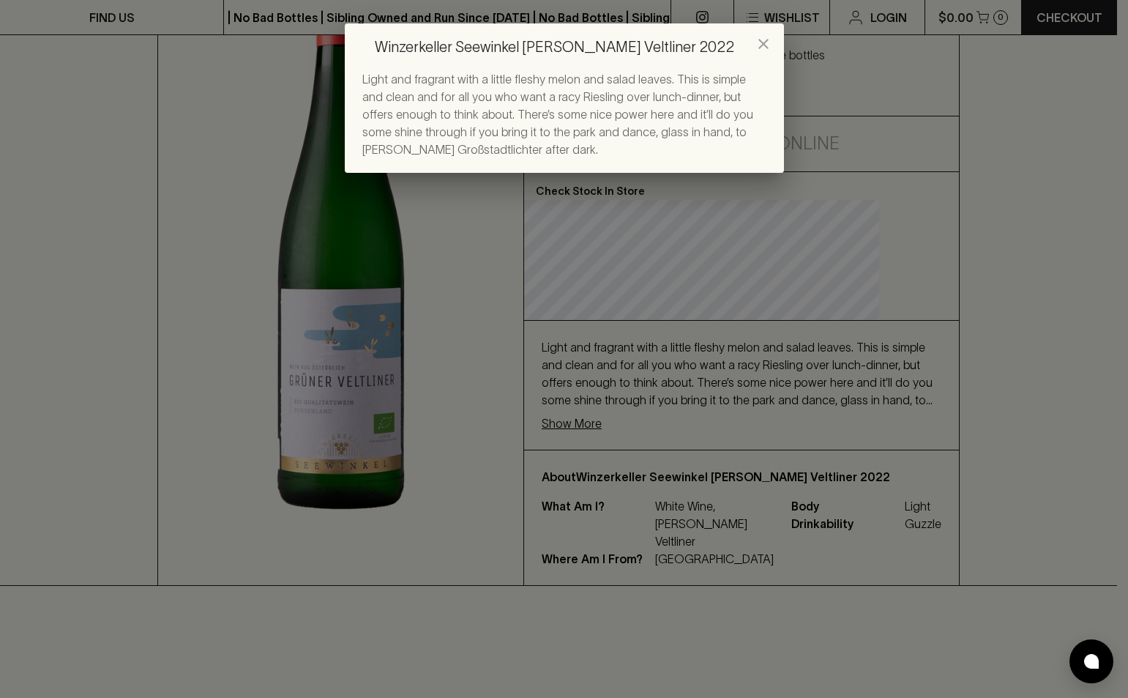
click at [599, 518] on div "Winzerkeller Seewinkel [PERSON_NAME] Veltliner 2022 Light and fragrant with a l…" at bounding box center [564, 349] width 1128 height 698
